Goal: Task Accomplishment & Management: Use online tool/utility

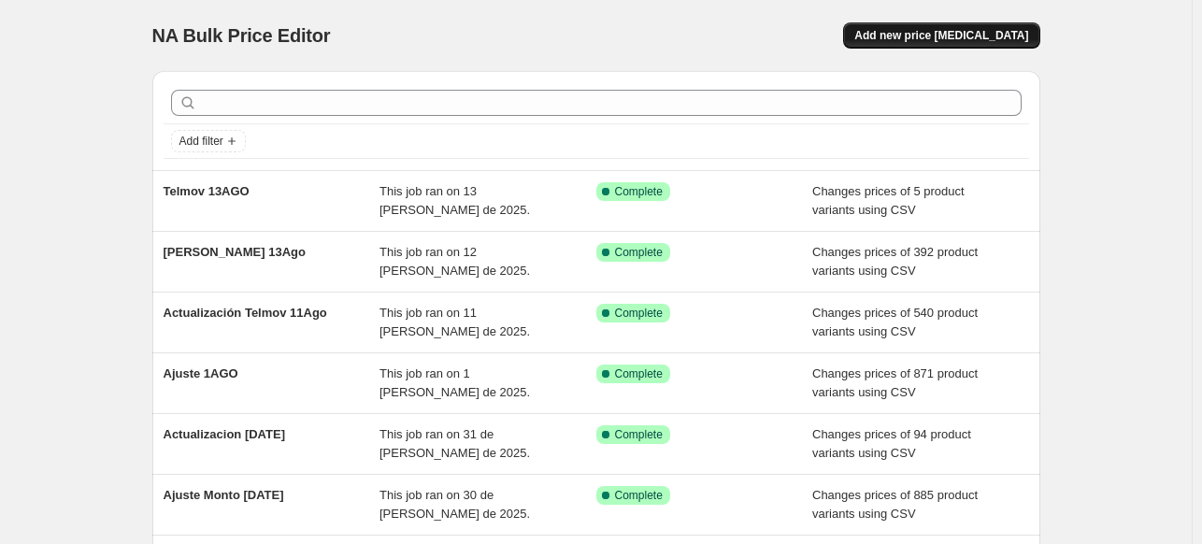
click at [965, 36] on span "Add new price [MEDICAL_DATA]" at bounding box center [941, 35] width 174 height 15
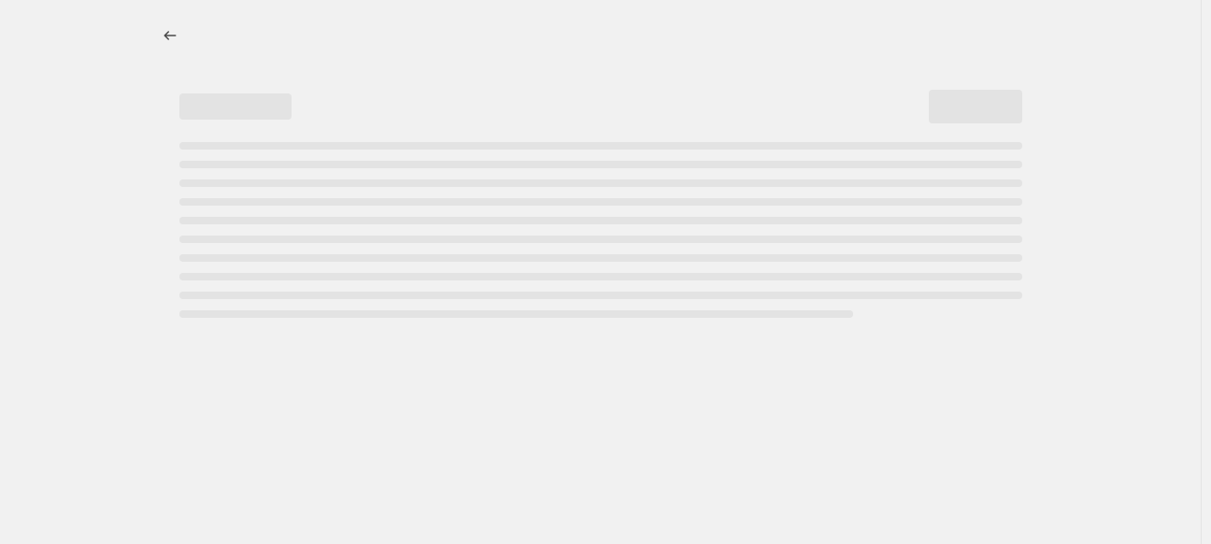
select select "percentage"
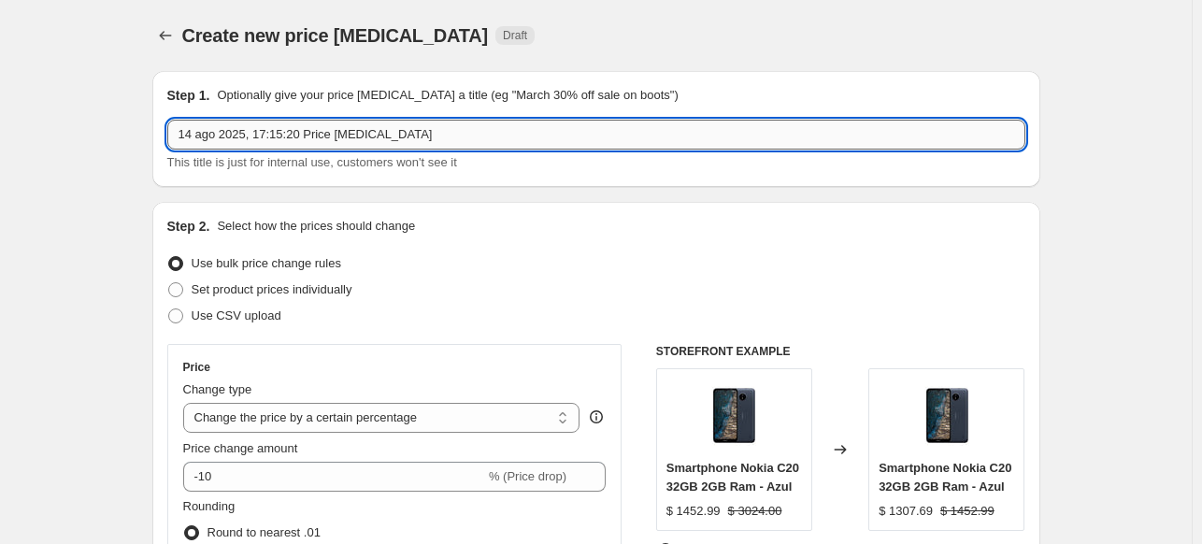
click at [307, 138] on input "14 ago 2025, 17:15:20 Price [MEDICAL_DATA]" at bounding box center [596, 135] width 858 height 30
type input "DGL 14AGO"
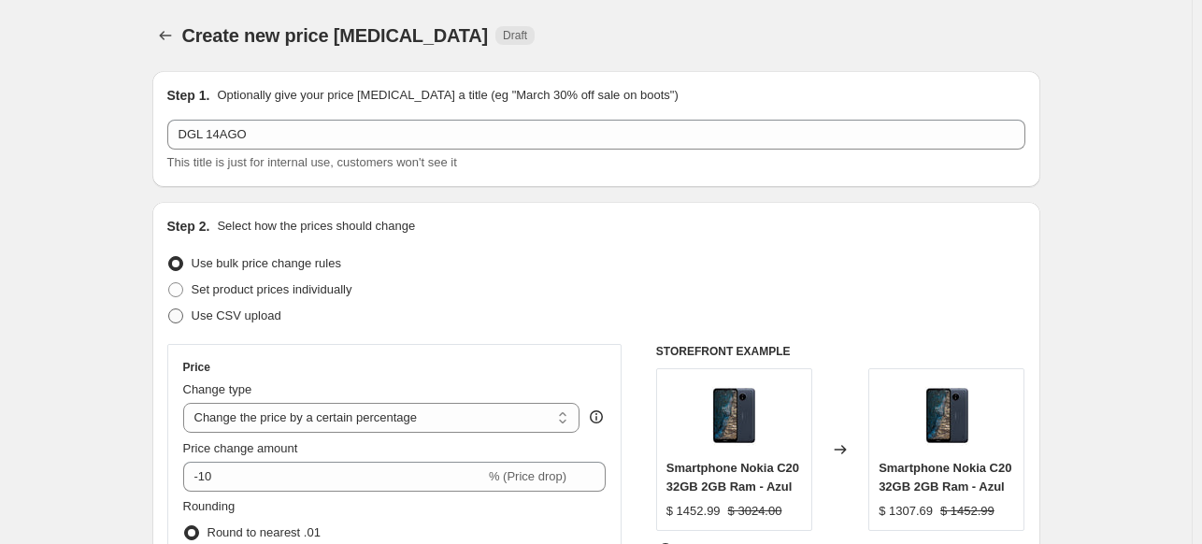
click at [188, 313] on label "Use CSV upload" at bounding box center [224, 316] width 114 height 26
click at [169, 309] on input "Use CSV upload" at bounding box center [168, 308] width 1 height 1
radio input "true"
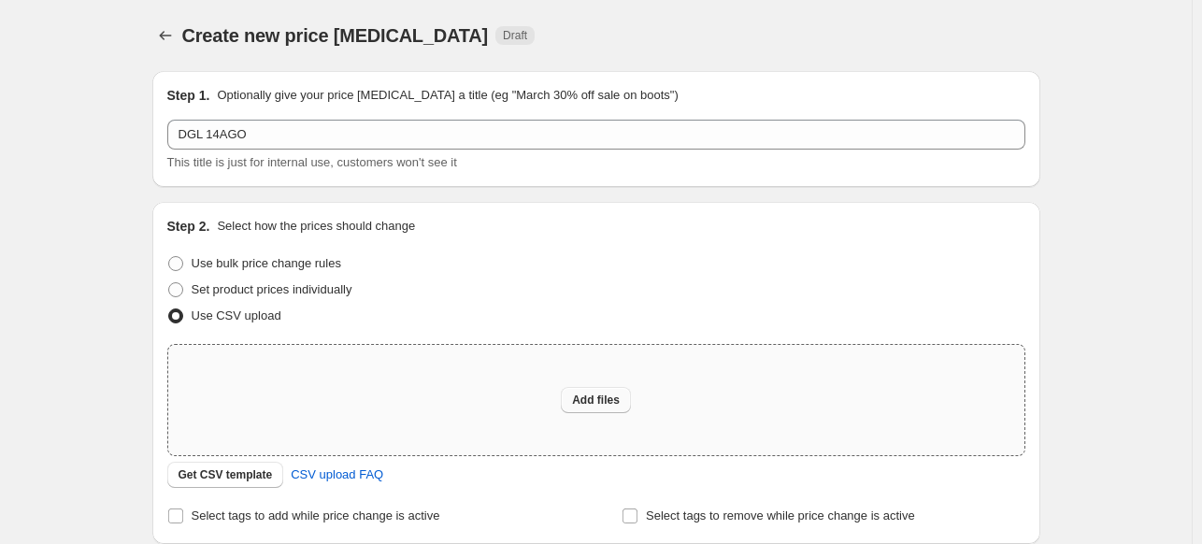
click at [603, 407] on span "Add files" at bounding box center [596, 400] width 48 height 15
type input "C:\fakepath\DGL 14AGO.csv"
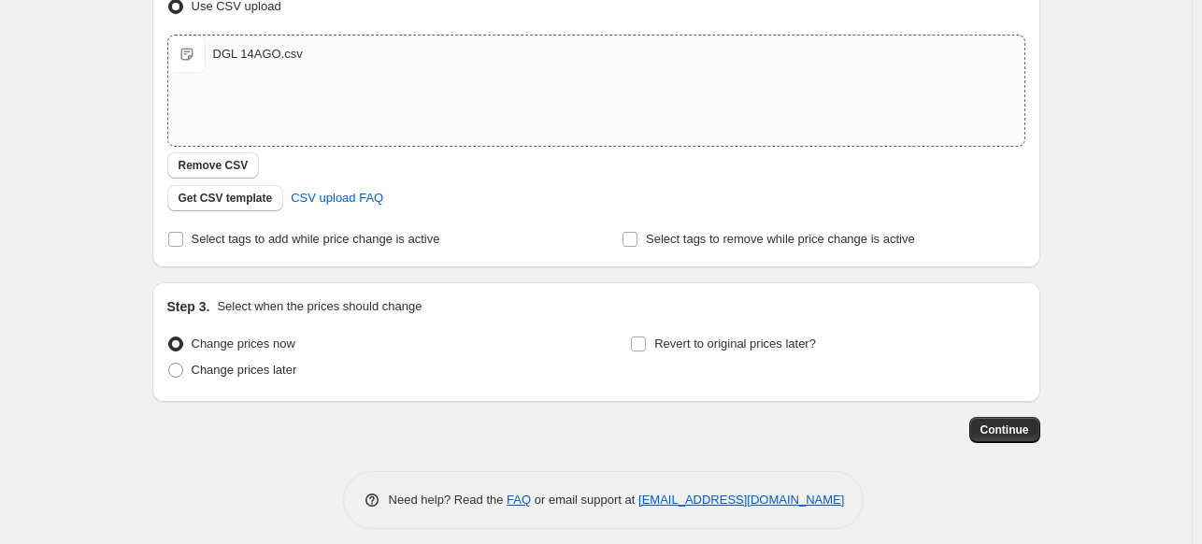
scroll to position [322, 0]
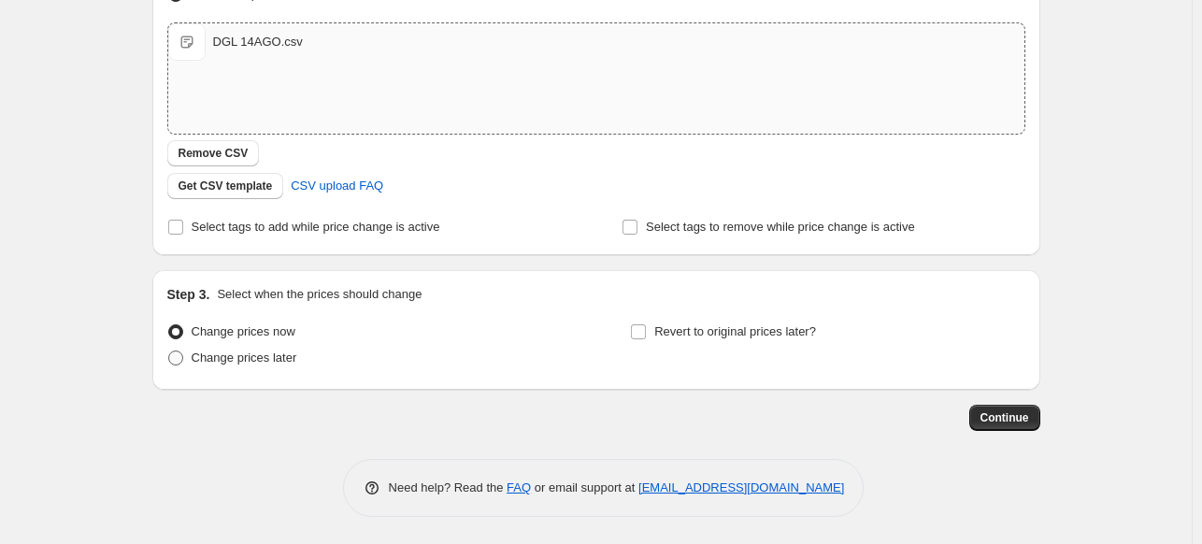
click at [183, 362] on span at bounding box center [175, 357] width 15 height 15
click at [169, 351] on input "Change prices later" at bounding box center [168, 350] width 1 height 1
radio input "true"
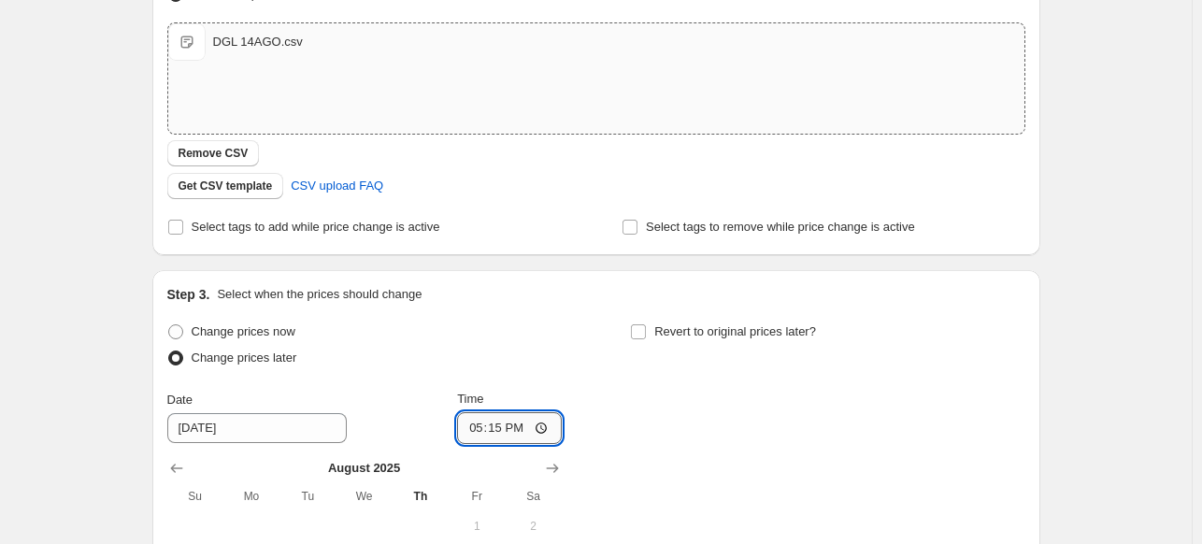
click at [513, 423] on input "17:15" at bounding box center [509, 428] width 105 height 32
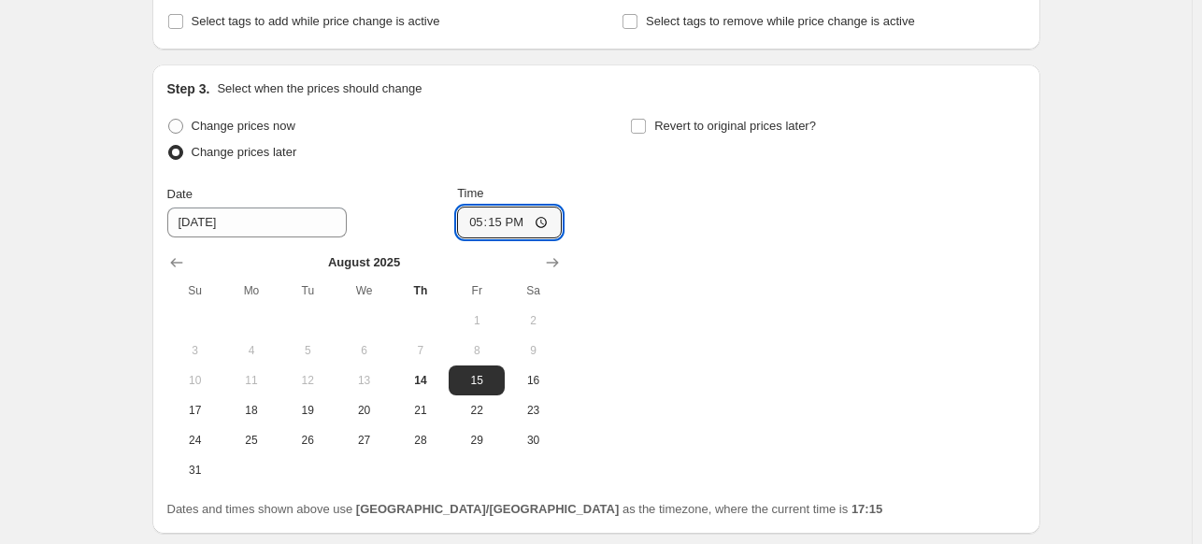
scroll to position [546, 0]
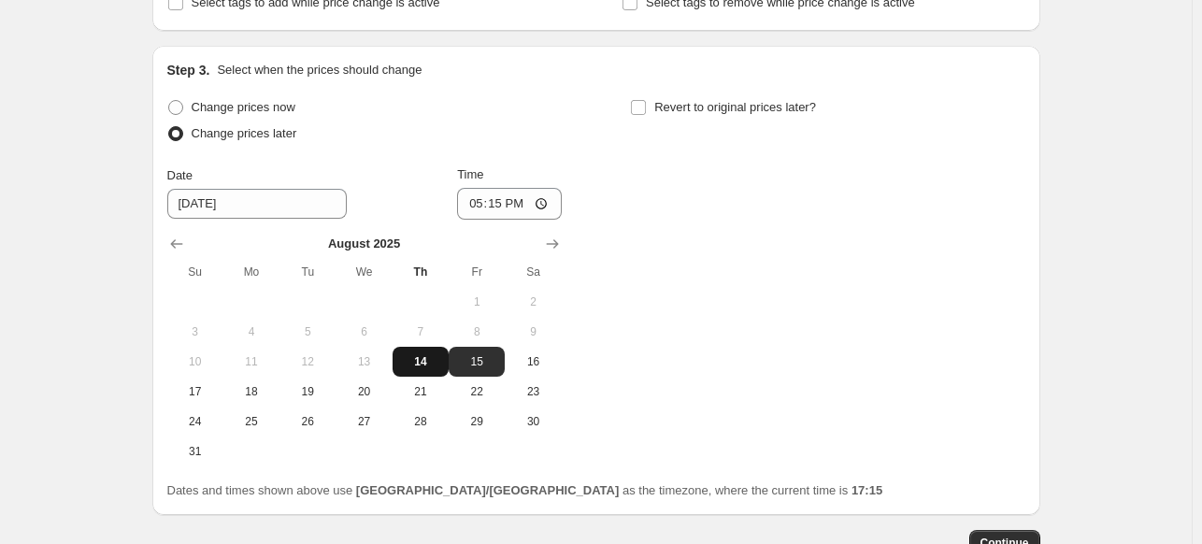
click at [413, 358] on span "14" at bounding box center [420, 361] width 41 height 15
type input "[DATE]"
click at [492, 205] on input "17:15" at bounding box center [509, 204] width 105 height 32
click at [547, 205] on input "17:15" at bounding box center [509, 204] width 105 height 32
type input "23:55"
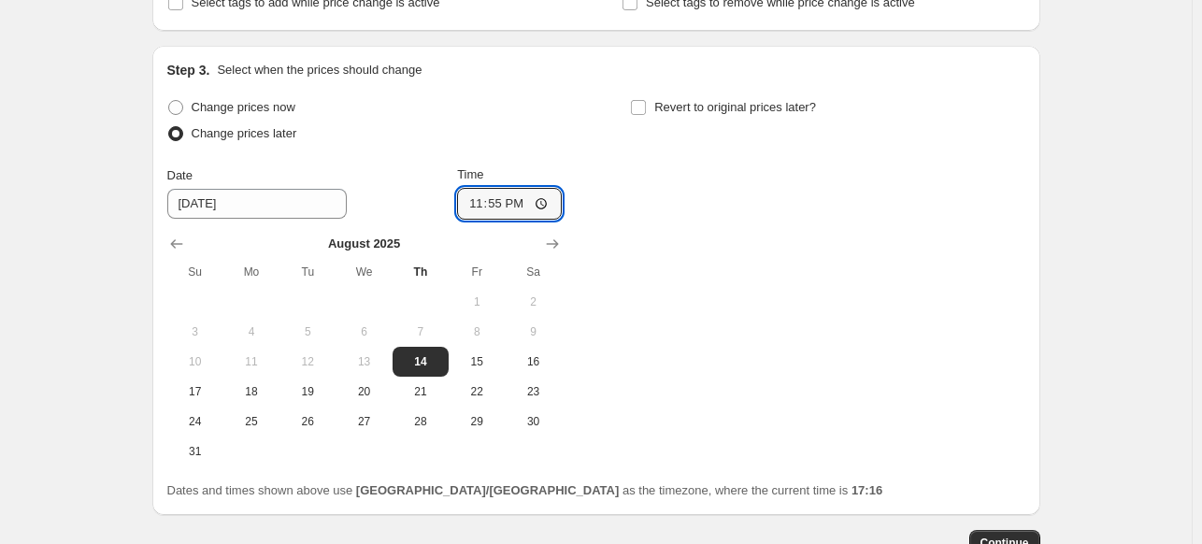
click at [720, 298] on div "Change prices now Change prices later Date [DATE] Time 23:55 [DATE] Su Mo Tu We…" at bounding box center [596, 280] width 858 height 372
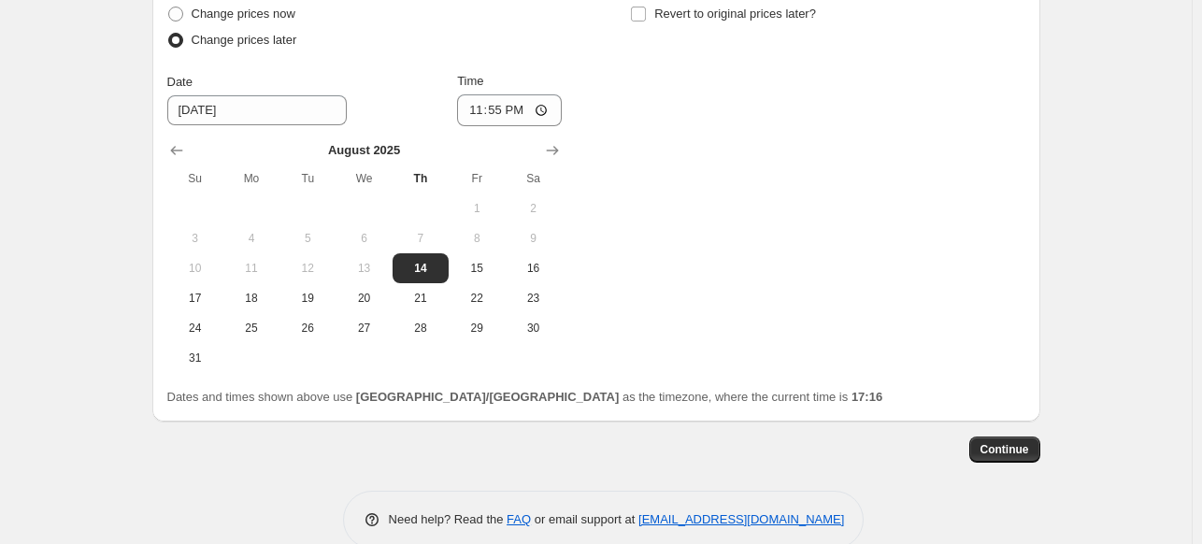
scroll to position [664, 0]
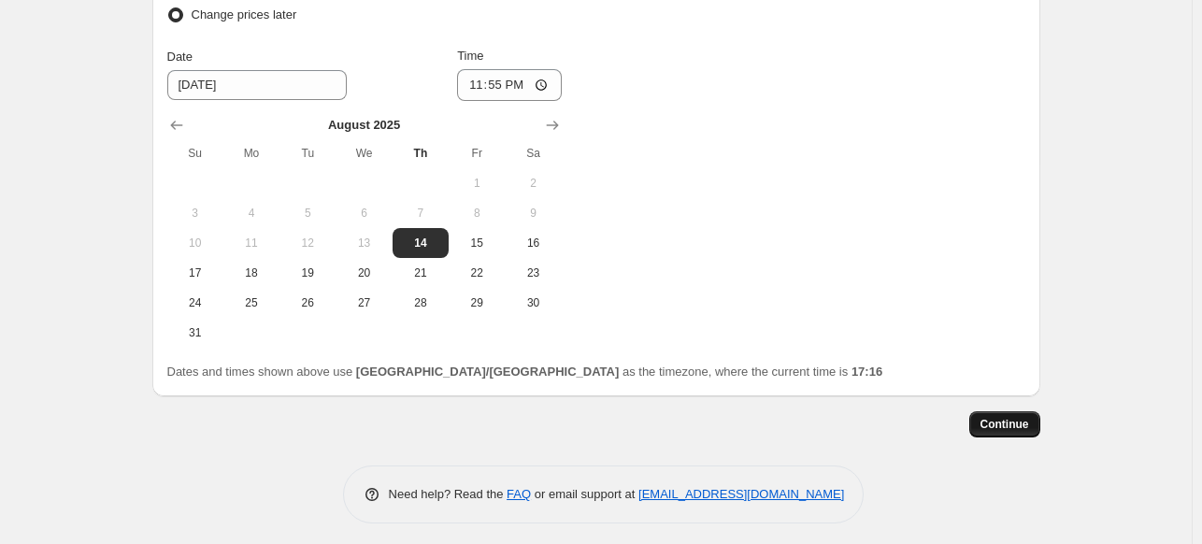
click at [993, 419] on span "Continue" at bounding box center [1004, 424] width 49 height 15
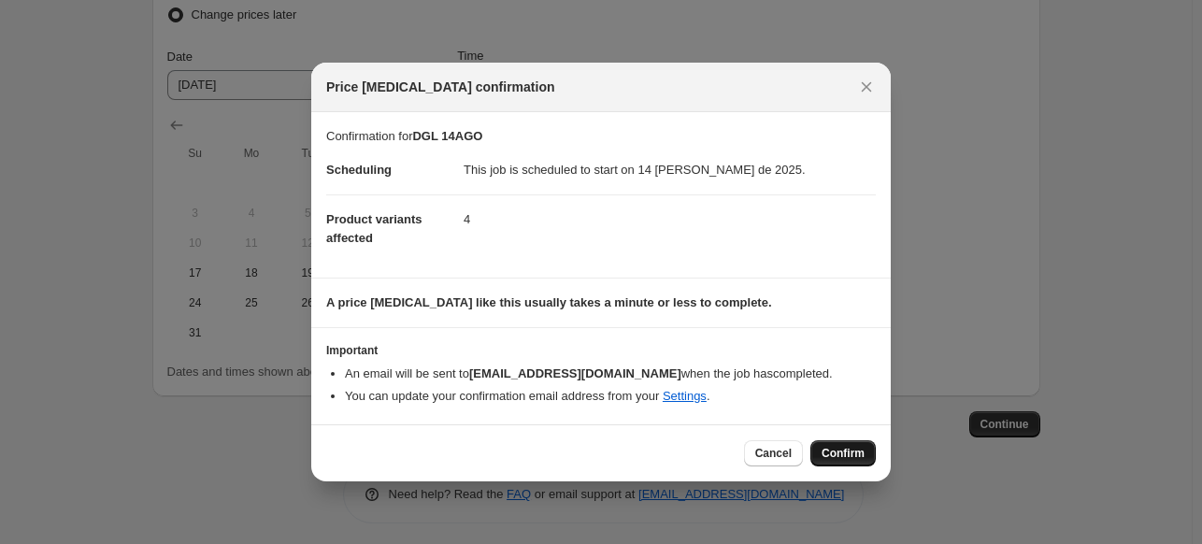
click at [849, 450] on span "Confirm" at bounding box center [843, 453] width 43 height 15
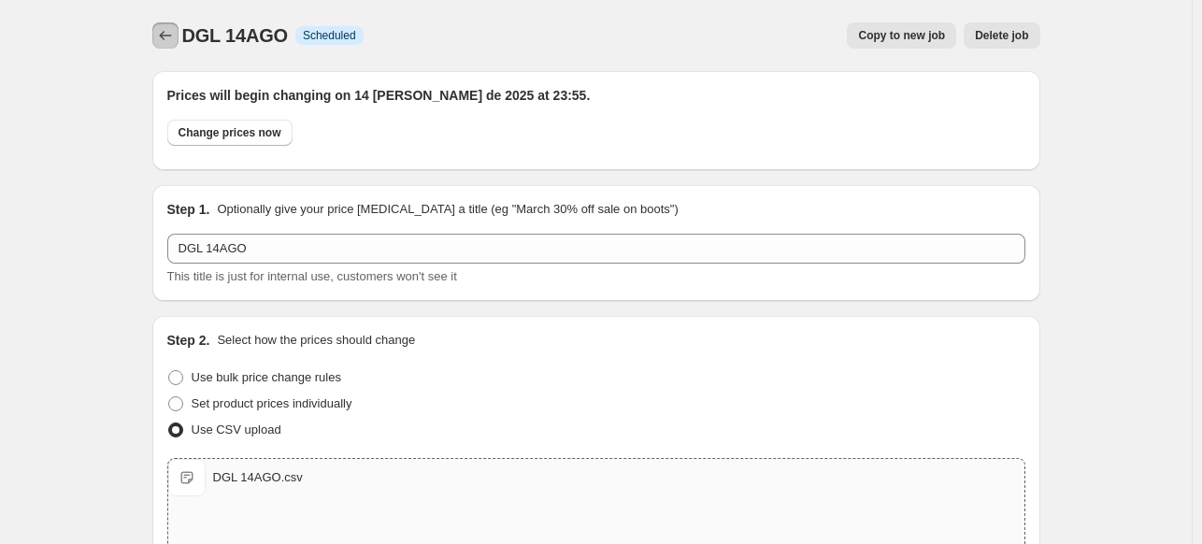
click at [163, 36] on icon "Price change jobs" at bounding box center [165, 35] width 19 height 19
